Goal: Task Accomplishment & Management: Complete application form

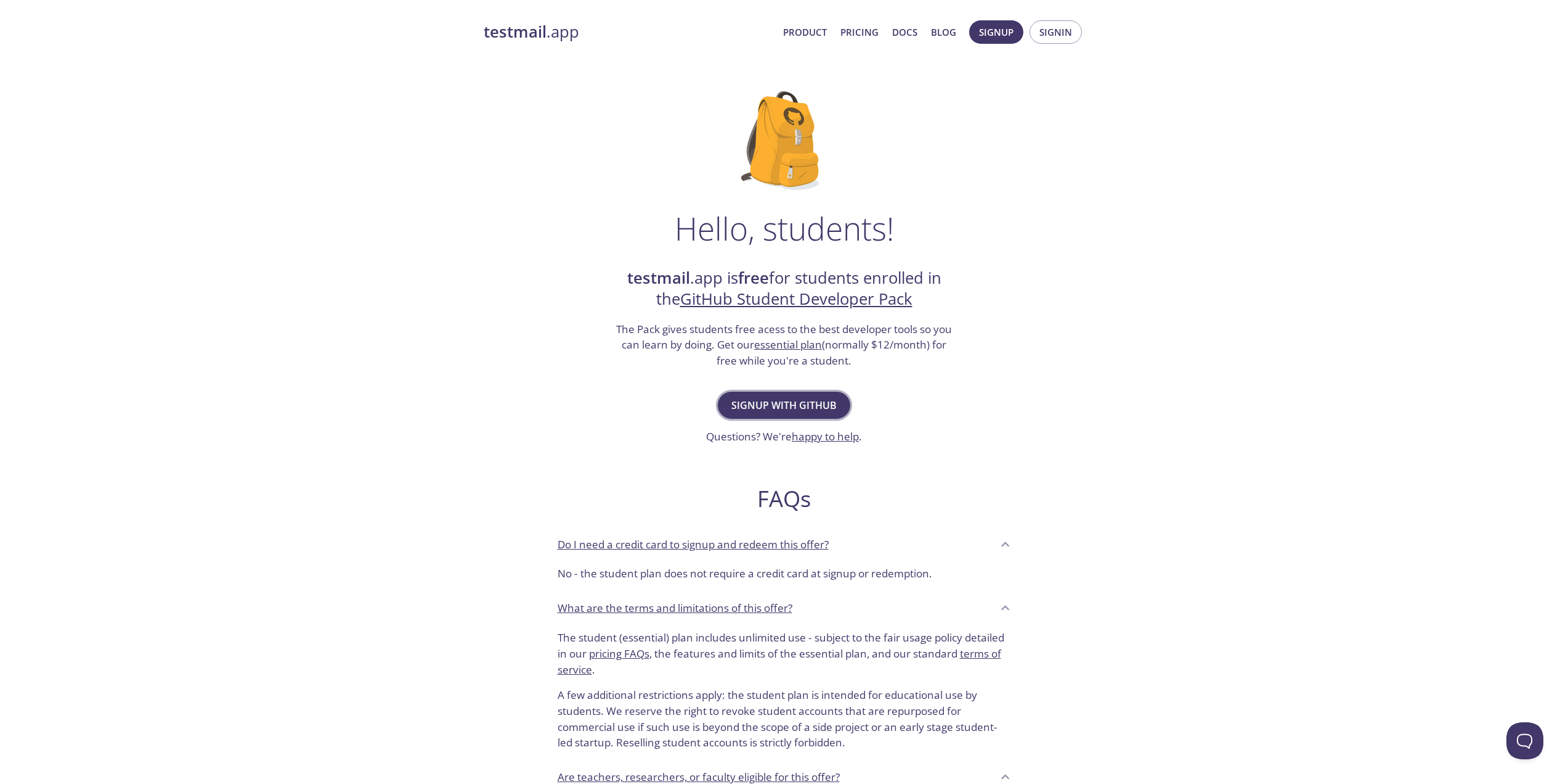
click at [775, 409] on span "Signup with GitHub" at bounding box center [784, 405] width 105 height 17
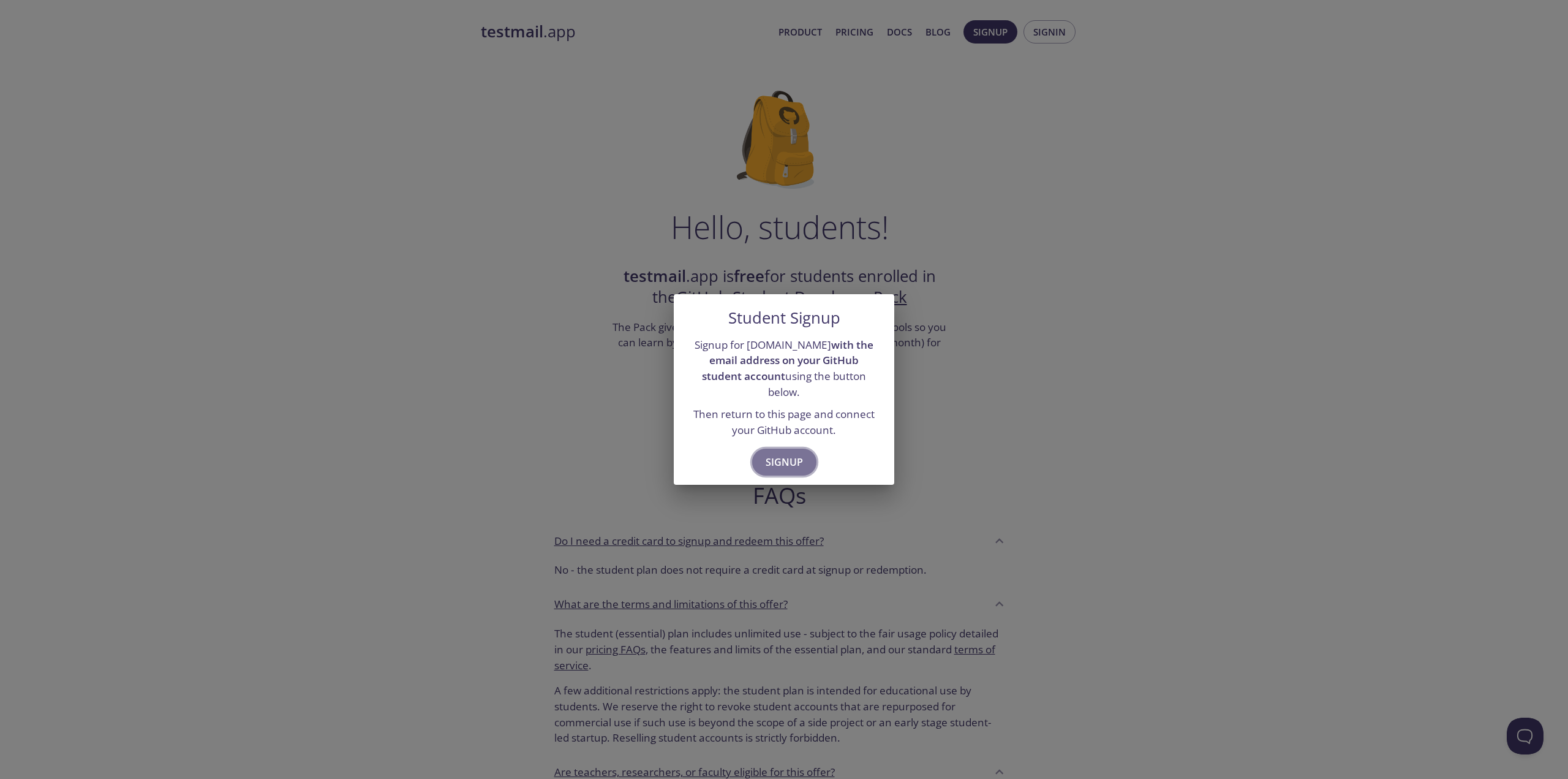
click at [780, 453] on span "Signup" at bounding box center [784, 461] width 37 height 17
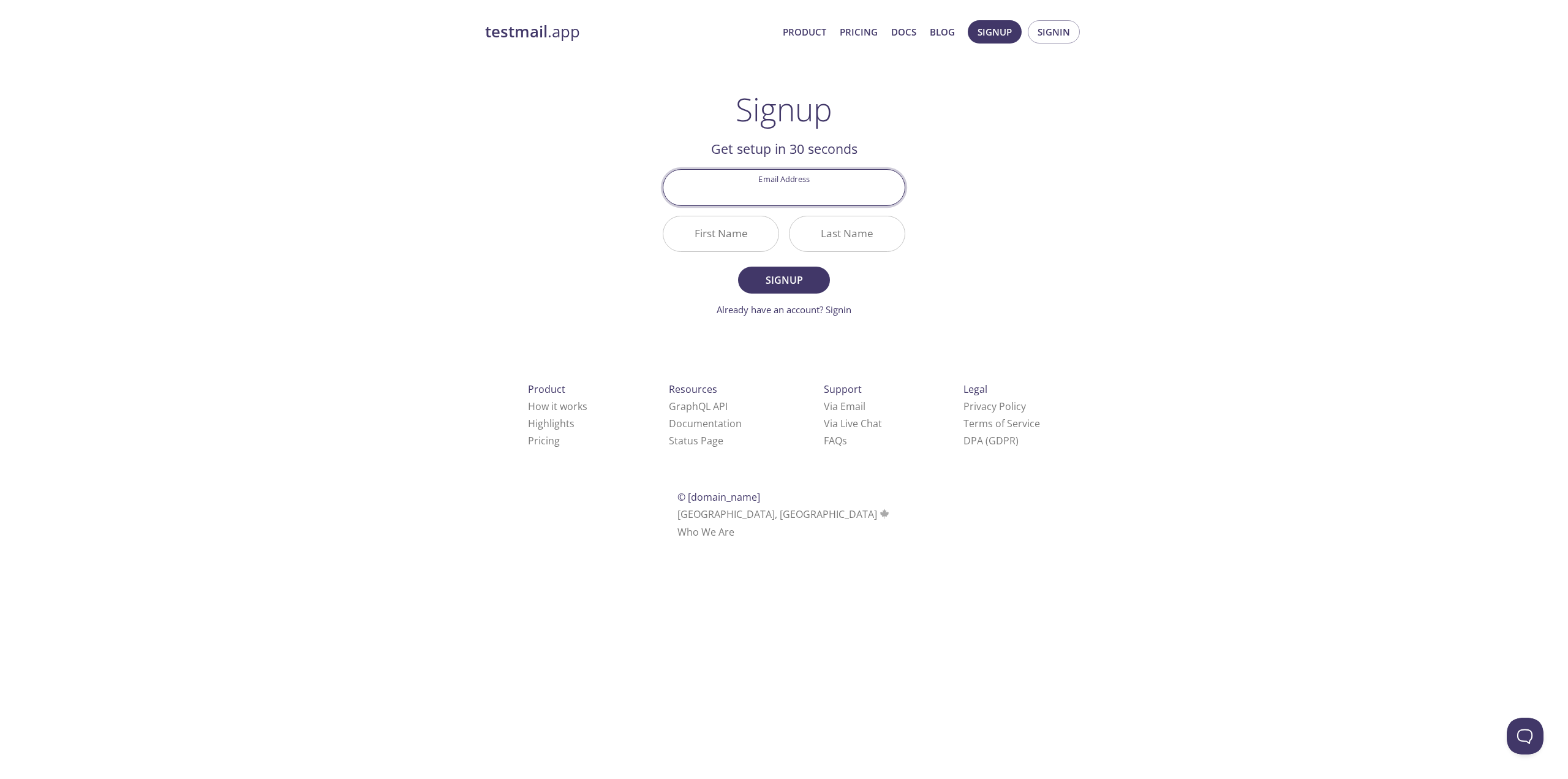
type input "[EMAIL_ADDRESS][DOMAIN_NAME]"
click at [699, 227] on input "First Name" at bounding box center [720, 234] width 115 height 35
type input "[PERSON_NAME]"
click at [766, 274] on span "Signup" at bounding box center [784, 280] width 65 height 17
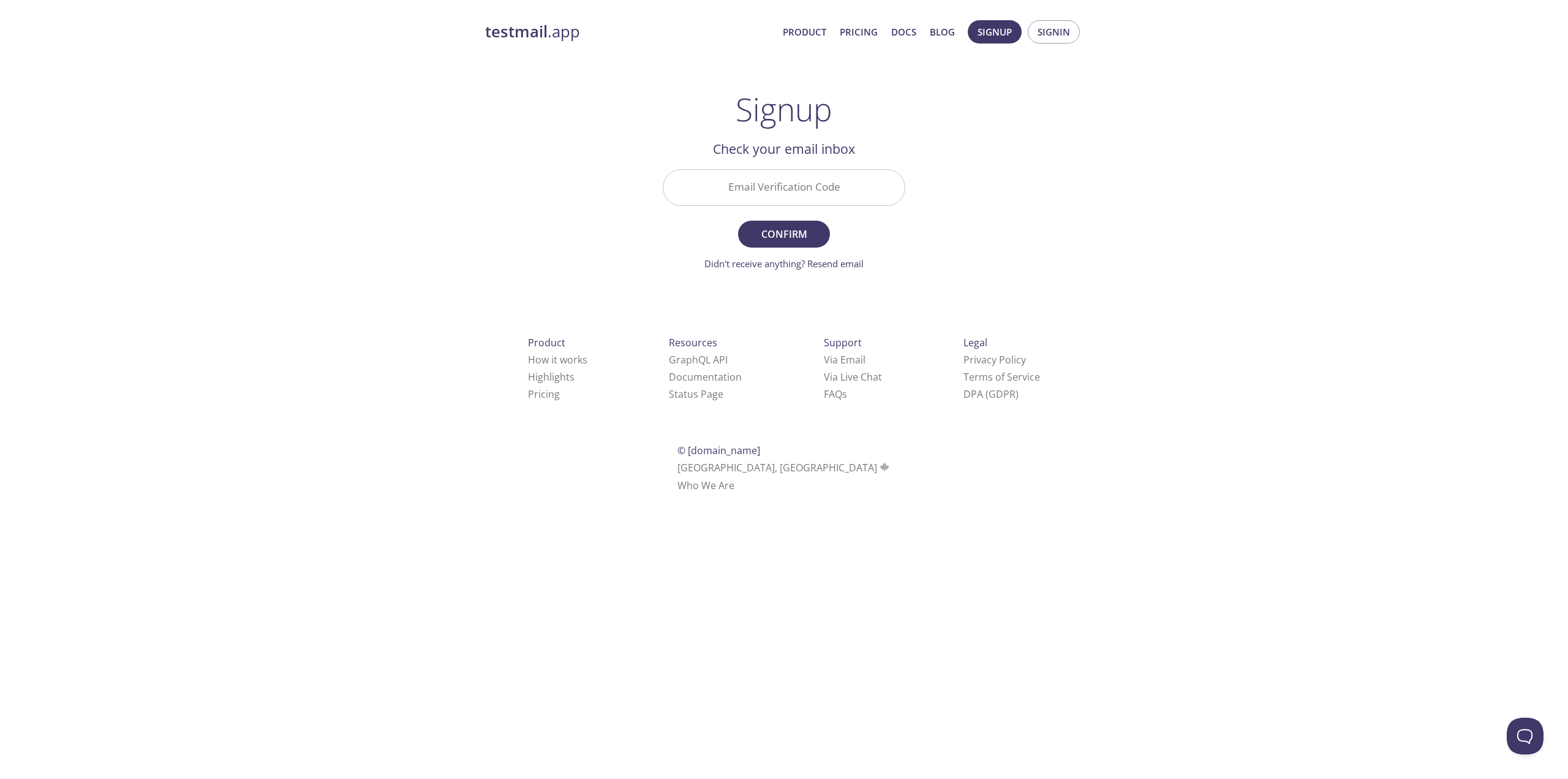
click at [1411, 353] on div "testmail .app Product Pricing Docs Blog Signup Signin Signup Get setup in 30 se…" at bounding box center [784, 270] width 1568 height 516
click at [734, 178] on input "Email Verification Code" at bounding box center [784, 187] width 241 height 35
paste input "VK4AJ9Q"
type input "VK4AJ9Q"
click at [770, 237] on span "Confirm" at bounding box center [784, 234] width 65 height 17
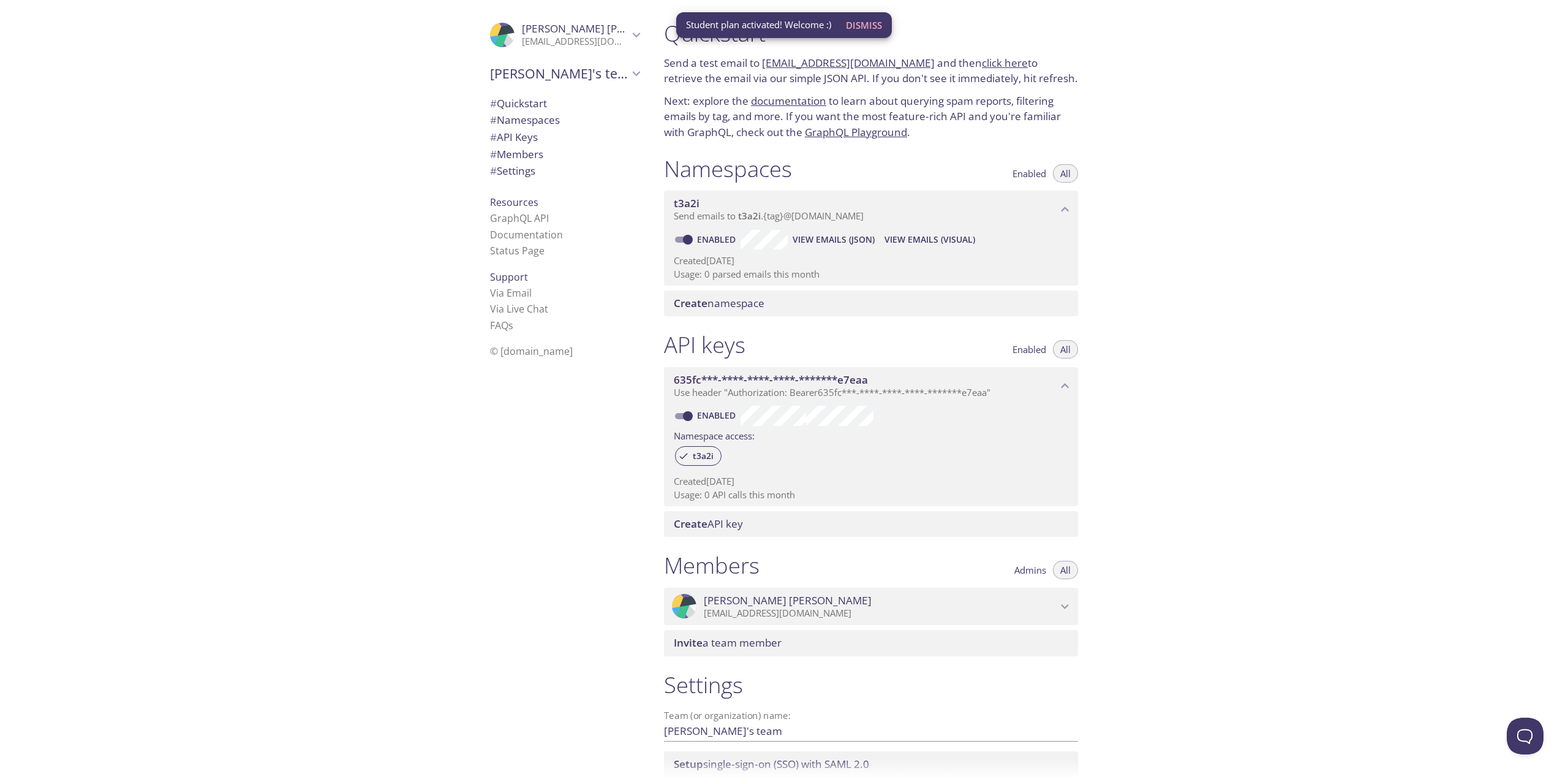
click at [868, 27] on span "Dismiss" at bounding box center [864, 24] width 36 height 16
click at [155, 378] on div ".cls-1 { fill: #6d5ca8; } .cls-2 { fill: #3fc191; } .cls-3 { fill: #3b4752; } .…" at bounding box center [327, 390] width 654 height 779
